Goal: Information Seeking & Learning: Learn about a topic

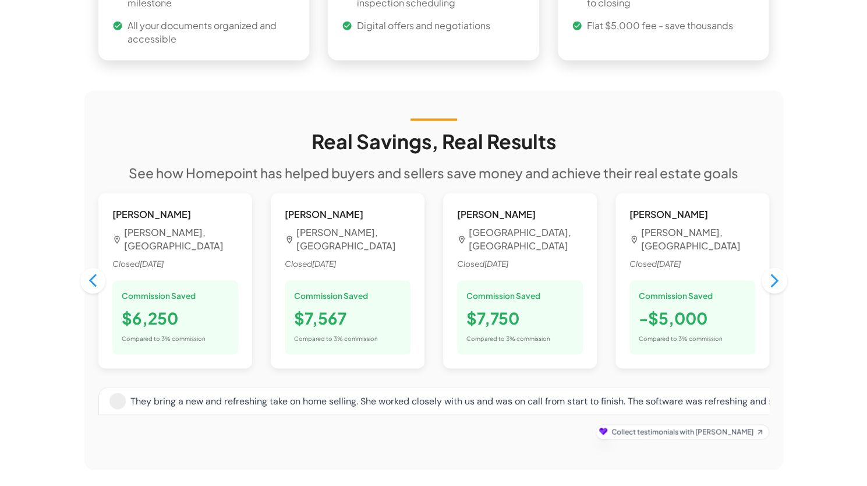
scroll to position [959, 0]
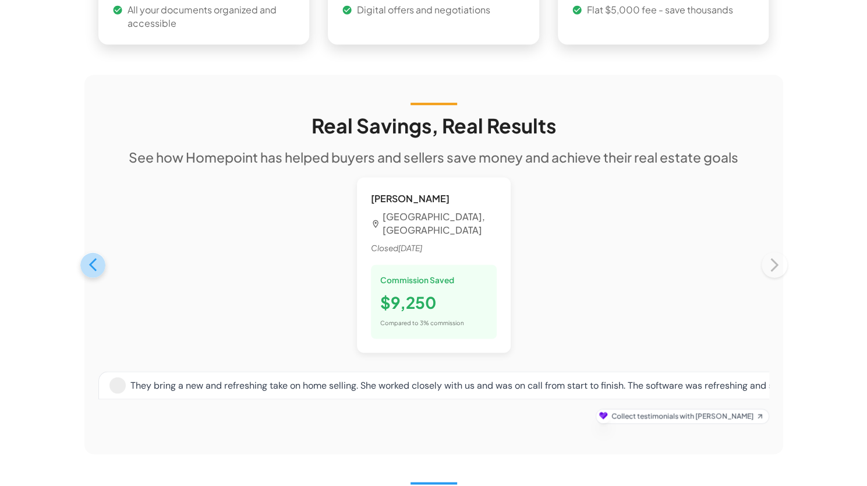
click at [97, 257] on icon "button" at bounding box center [93, 265] width 16 height 16
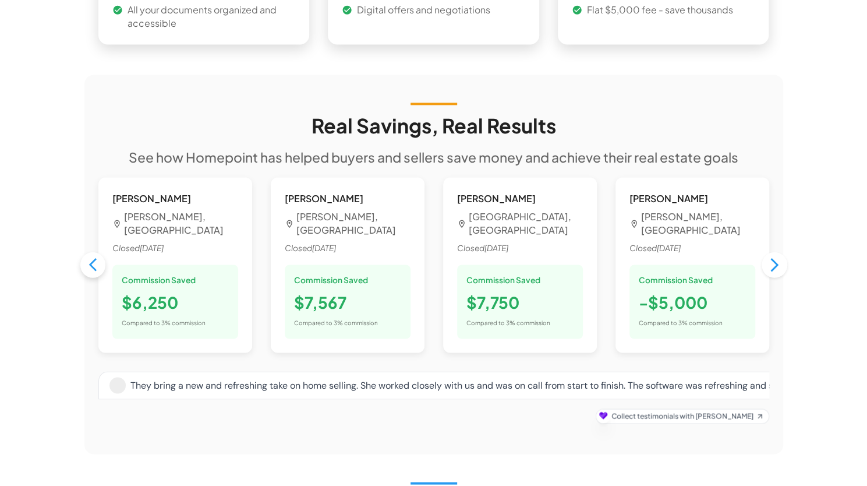
click at [97, 257] on icon "button" at bounding box center [93, 265] width 16 height 16
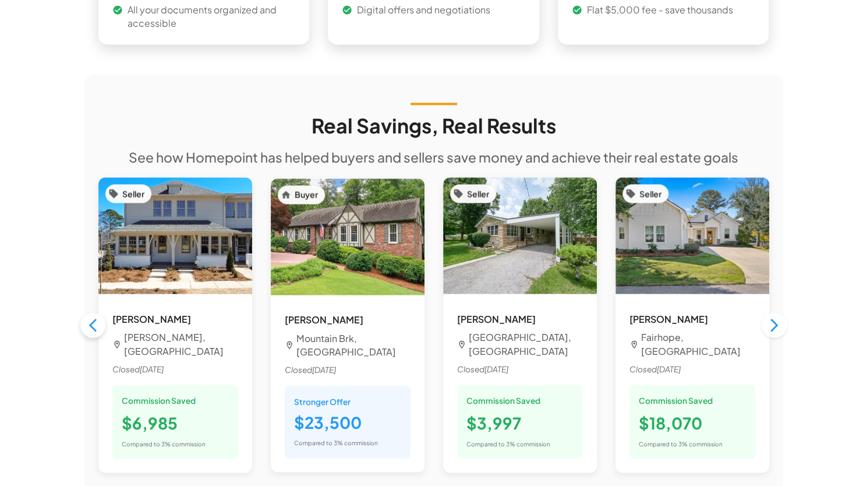
click at [91, 312] on button "button" at bounding box center [92, 324] width 25 height 25
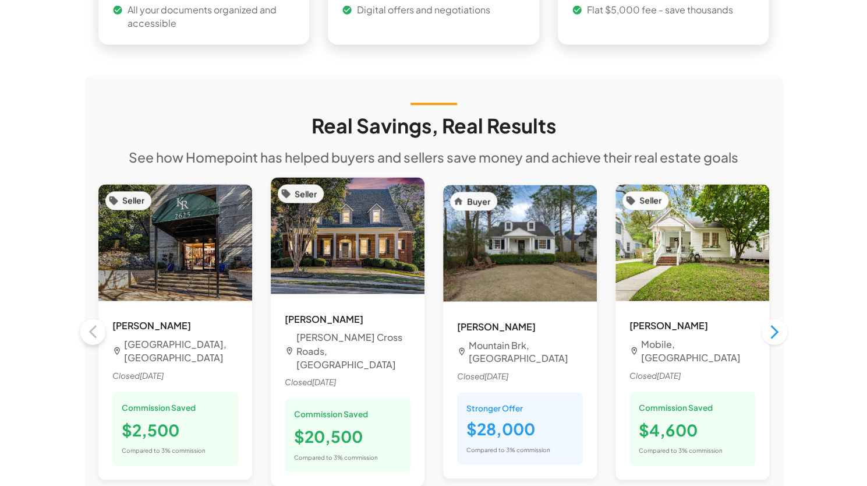
click at [91, 295] on div "Seller [PERSON_NAME] Birmingham, [GEOGRAPHIC_DATA] Closed [DATE] Commission Sav…" at bounding box center [175, 332] width 172 height 314
click at [701, 323] on icon "button" at bounding box center [775, 331] width 16 height 16
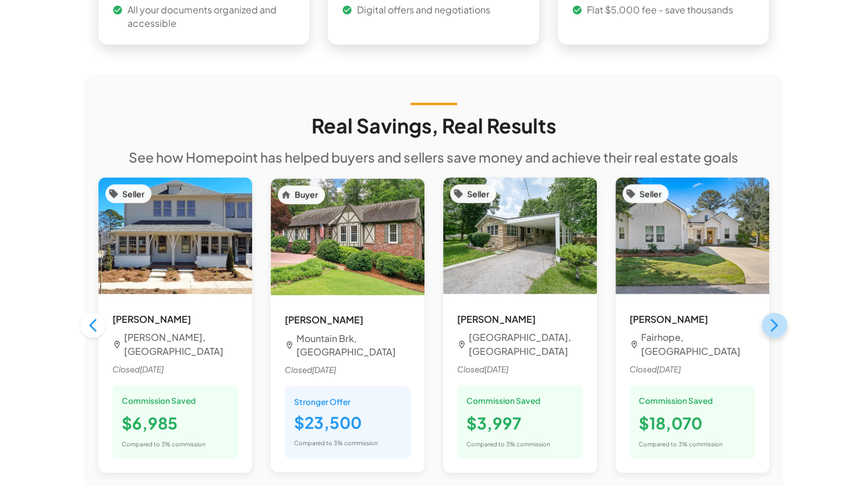
click at [701, 317] on icon "button" at bounding box center [775, 325] width 16 height 16
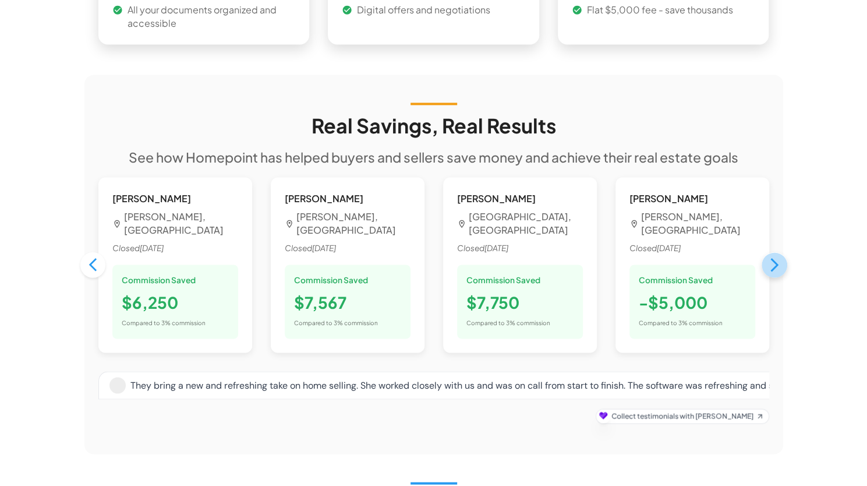
click at [701, 258] on icon "button" at bounding box center [775, 264] width 8 height 13
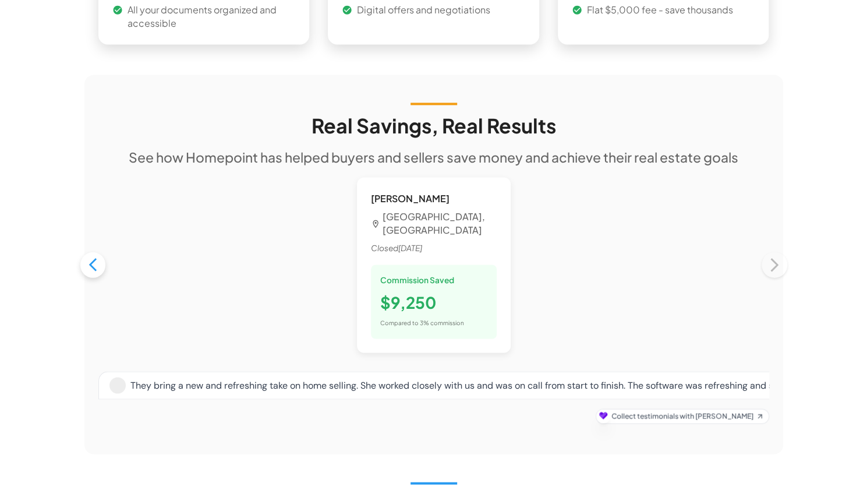
click at [90, 257] on icon "button" at bounding box center [93, 265] width 16 height 16
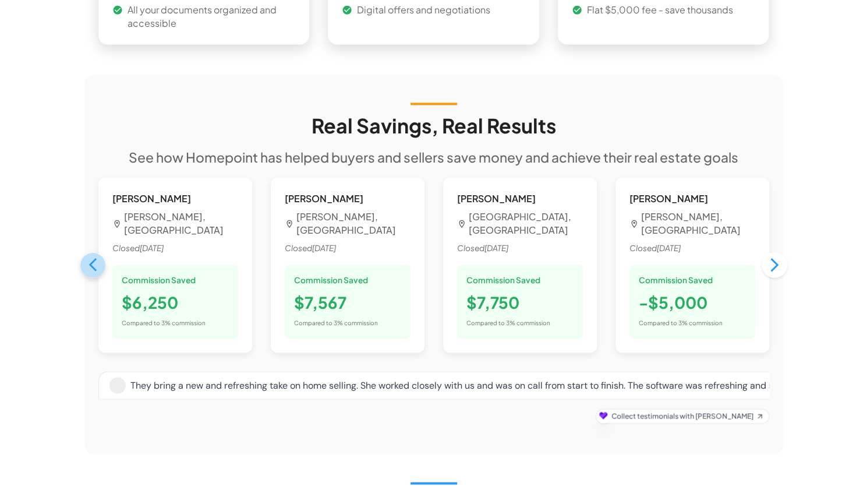
click at [90, 257] on icon "button" at bounding box center [93, 265] width 16 height 16
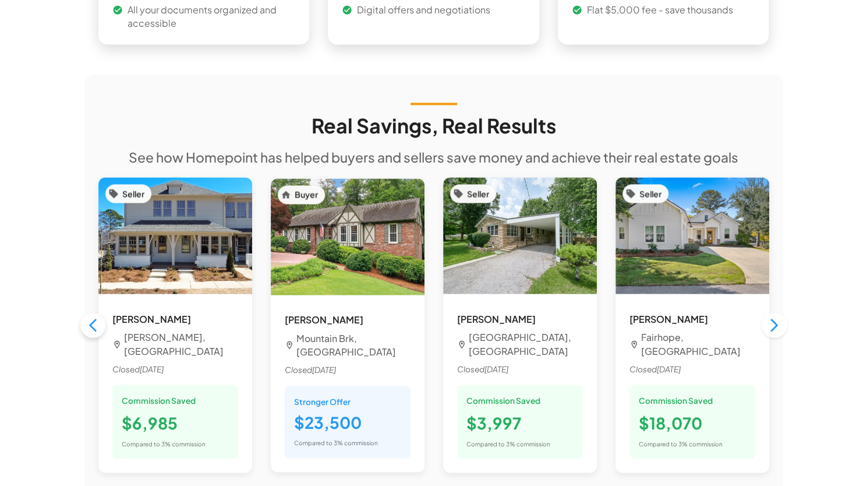
click at [90, 249] on div "Seller [PERSON_NAME], AL Closed [DATE] Commission Saved $6,985 Compared to 3% c…" at bounding box center [175, 325] width 172 height 314
click at [94, 317] on icon "button" at bounding box center [93, 325] width 16 height 16
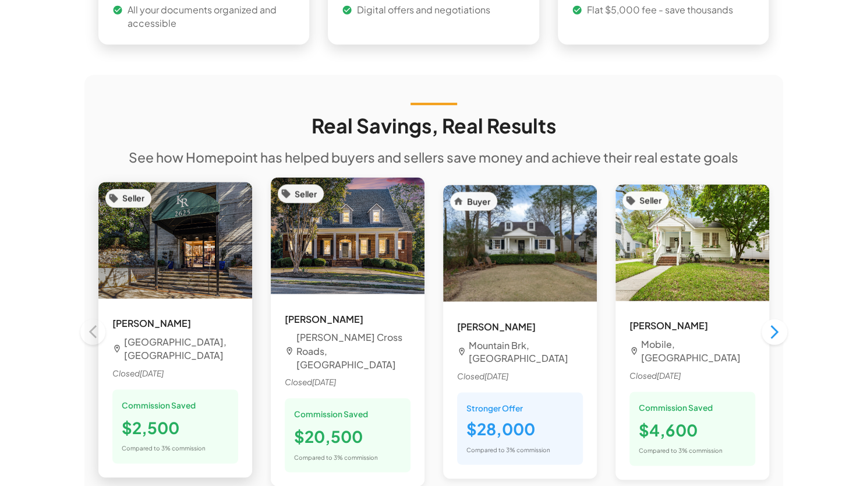
click at [98, 302] on div "[PERSON_NAME] Birmingham, [GEOGRAPHIC_DATA] Closed [DATE] Commission Saved $2,5…" at bounding box center [175, 389] width 154 height 175
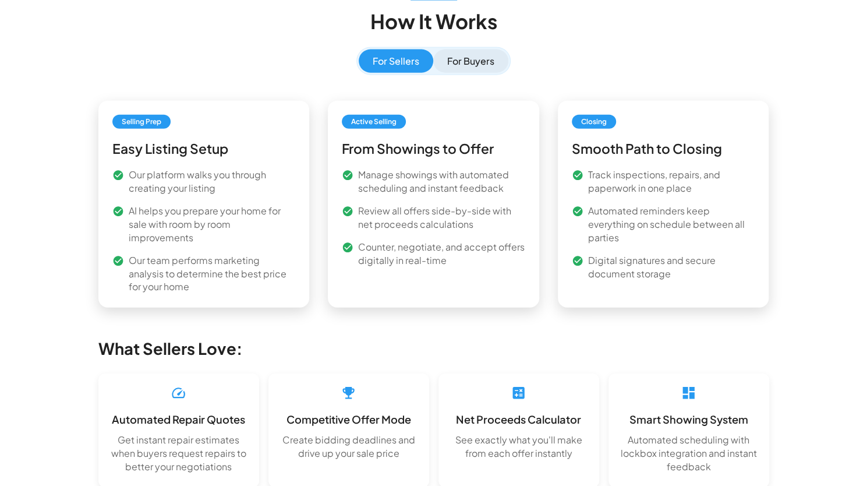
scroll to position [1442, 0]
click at [478, 50] on button "For Buyers" at bounding box center [470, 61] width 75 height 23
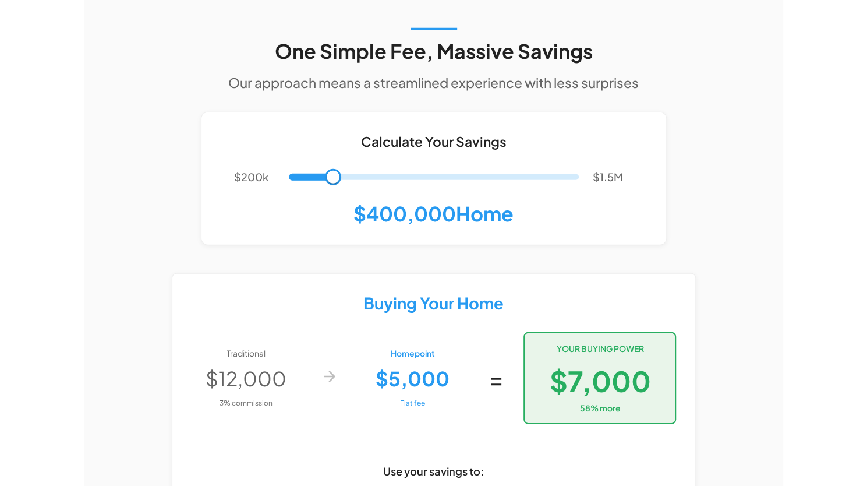
scroll to position [1939, 0]
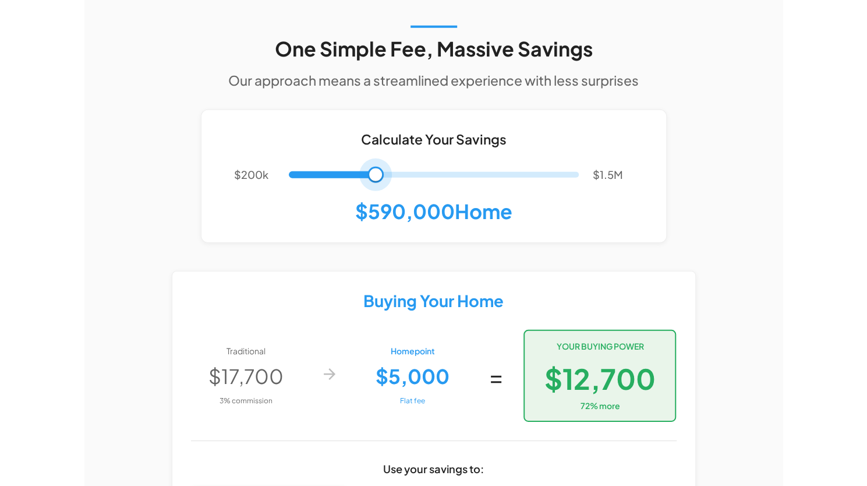
type input "******"
drag, startPoint x: 330, startPoint y: 143, endPoint x: 419, endPoint y: 167, distance: 92.4
click at [419, 167] on div "Calculate Your Savings $200k $1.5M $790,000 Home" at bounding box center [434, 176] width 466 height 133
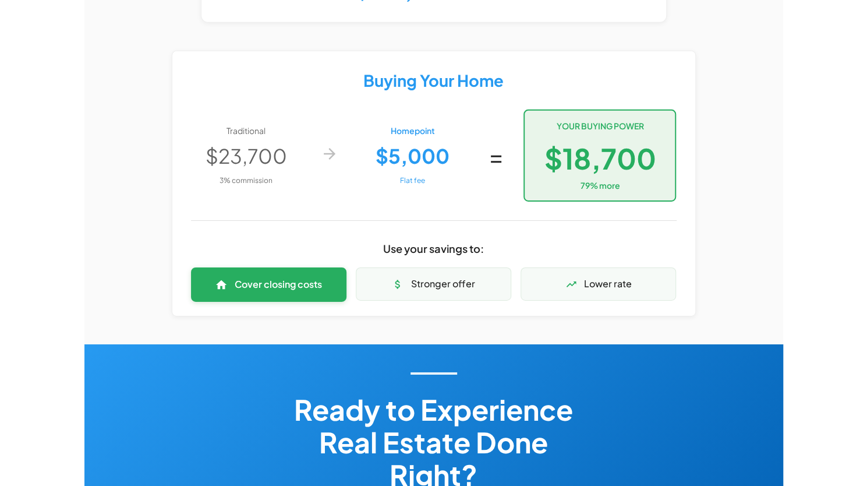
scroll to position [2280, 0]
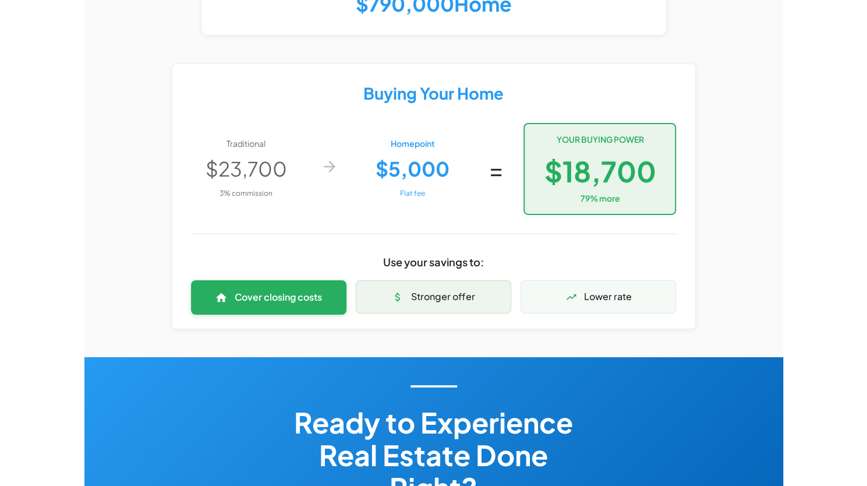
click at [442, 290] on p "Stronger offer" at bounding box center [443, 296] width 64 height 13
click at [452, 290] on p "Stronger offer" at bounding box center [443, 296] width 64 height 13
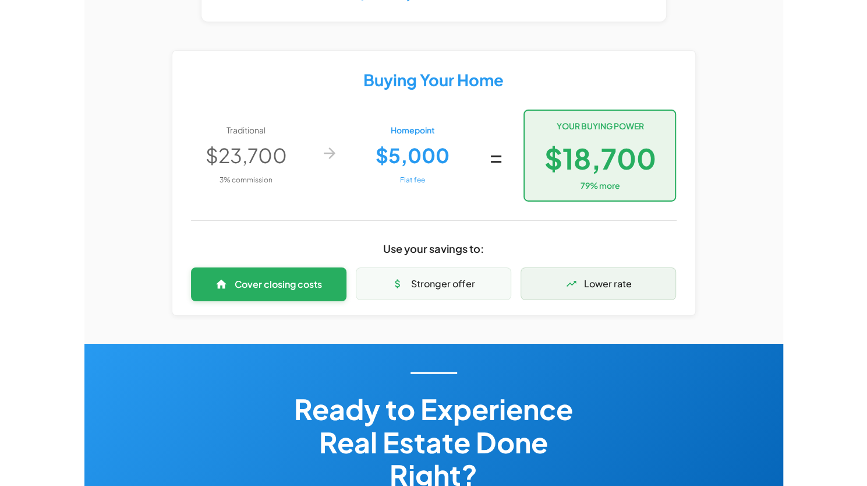
click at [626, 277] on p "Lower rate" at bounding box center [608, 283] width 48 height 13
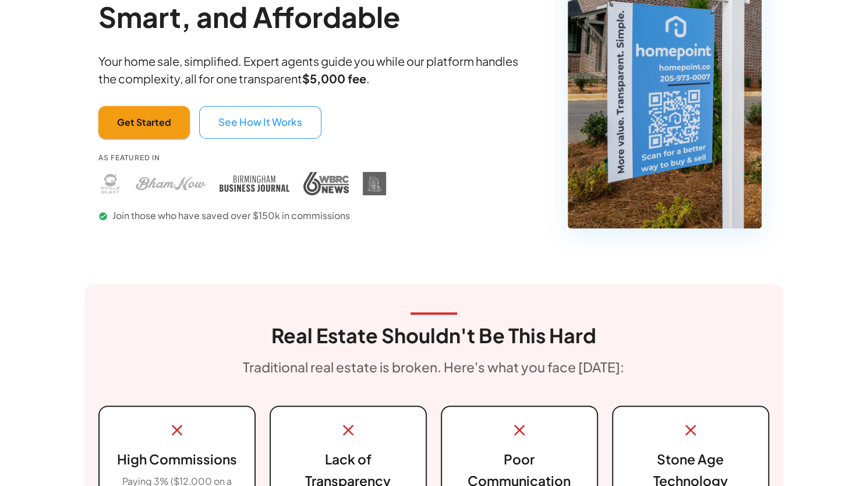
scroll to position [143, 0]
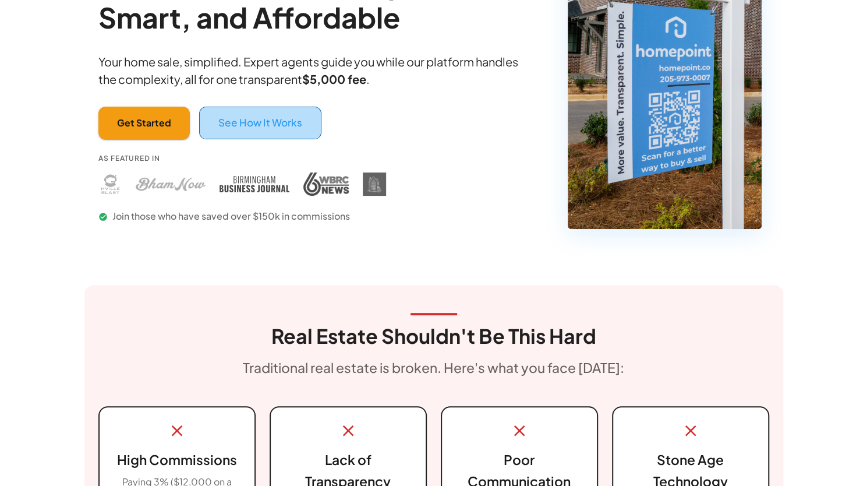
click at [280, 112] on button "See How It Works" at bounding box center [260, 123] width 122 height 33
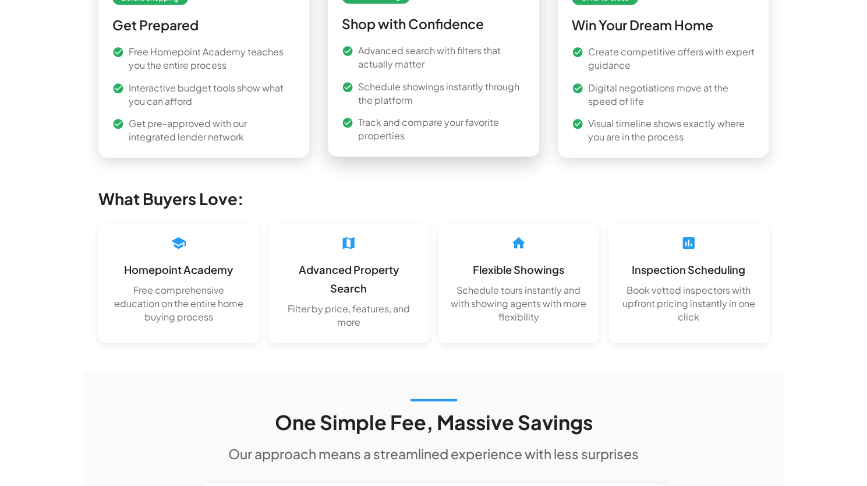
scroll to position [1570, 0]
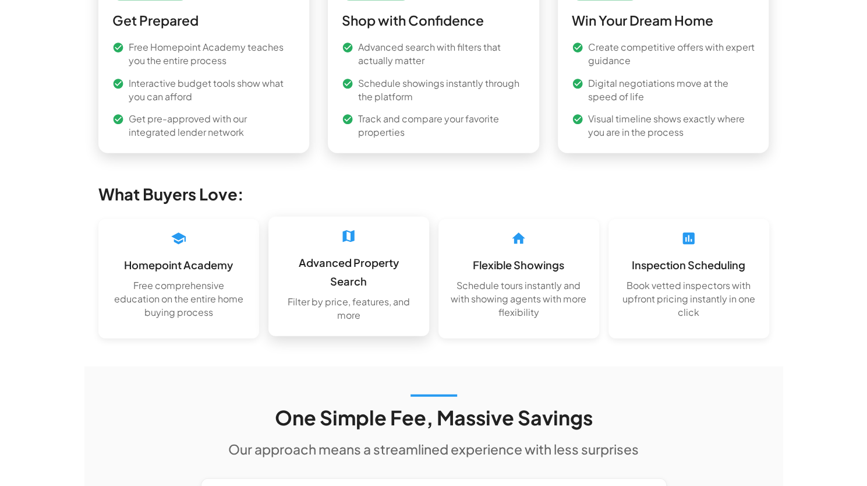
click at [363, 262] on h6 "Advanced Property Search" at bounding box center [348, 271] width 137 height 37
click at [198, 239] on div "Before Shopping Get Prepared Free Homepoint Academy teaches you the entire proc…" at bounding box center [433, 152] width 671 height 382
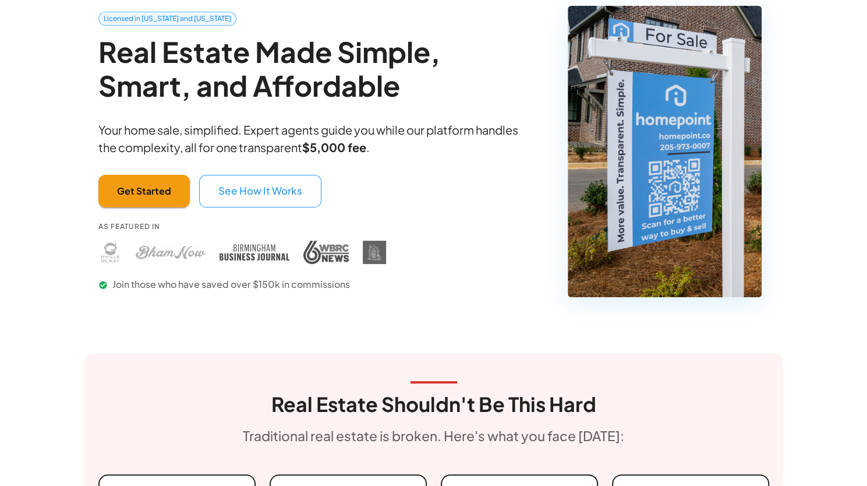
scroll to position [0, 0]
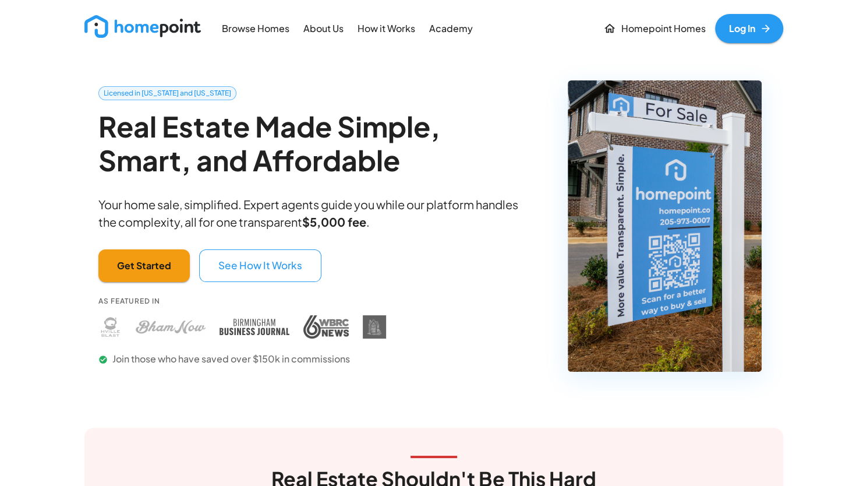
click at [262, 27] on p "Browse Homes" at bounding box center [256, 28] width 68 height 13
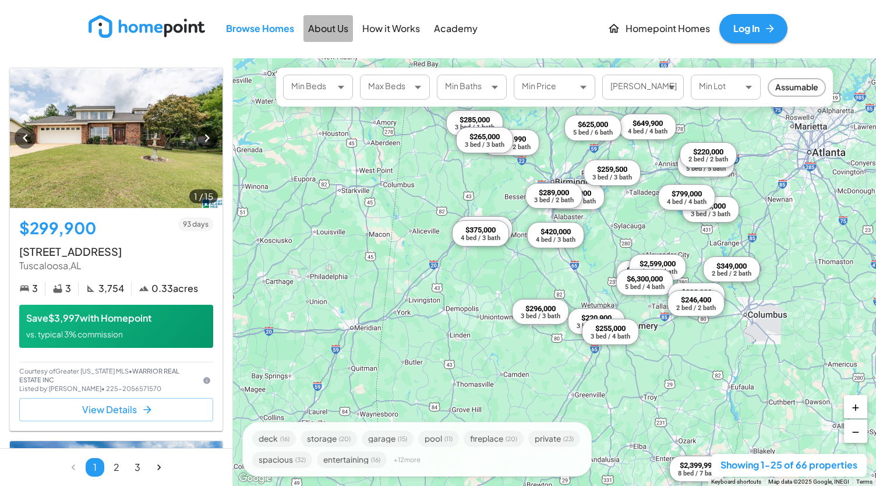
click at [338, 30] on p "About Us" at bounding box center [328, 28] width 40 height 13
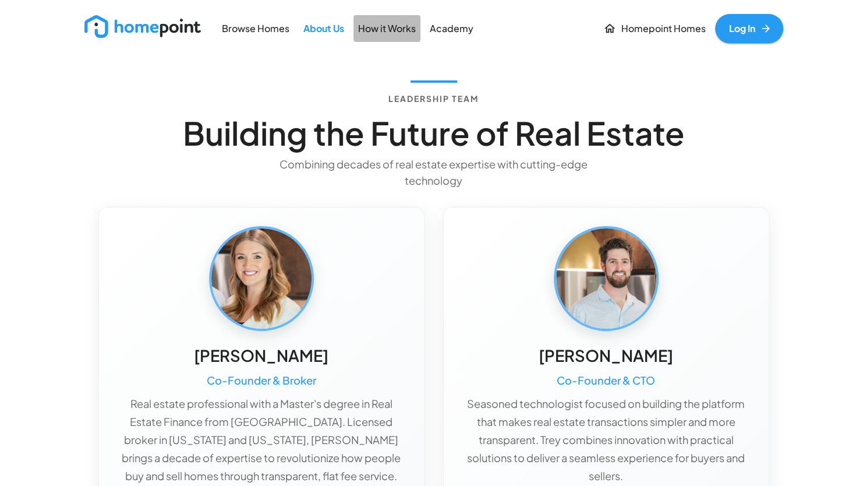
click at [385, 30] on p "How it Works" at bounding box center [387, 28] width 58 height 13
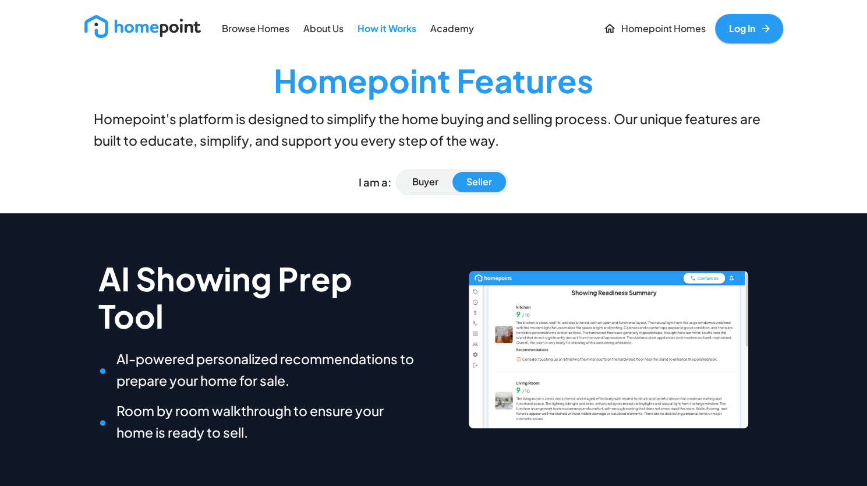
click at [444, 30] on p "Academy" at bounding box center [453, 28] width 44 height 13
